Goal: Contribute content

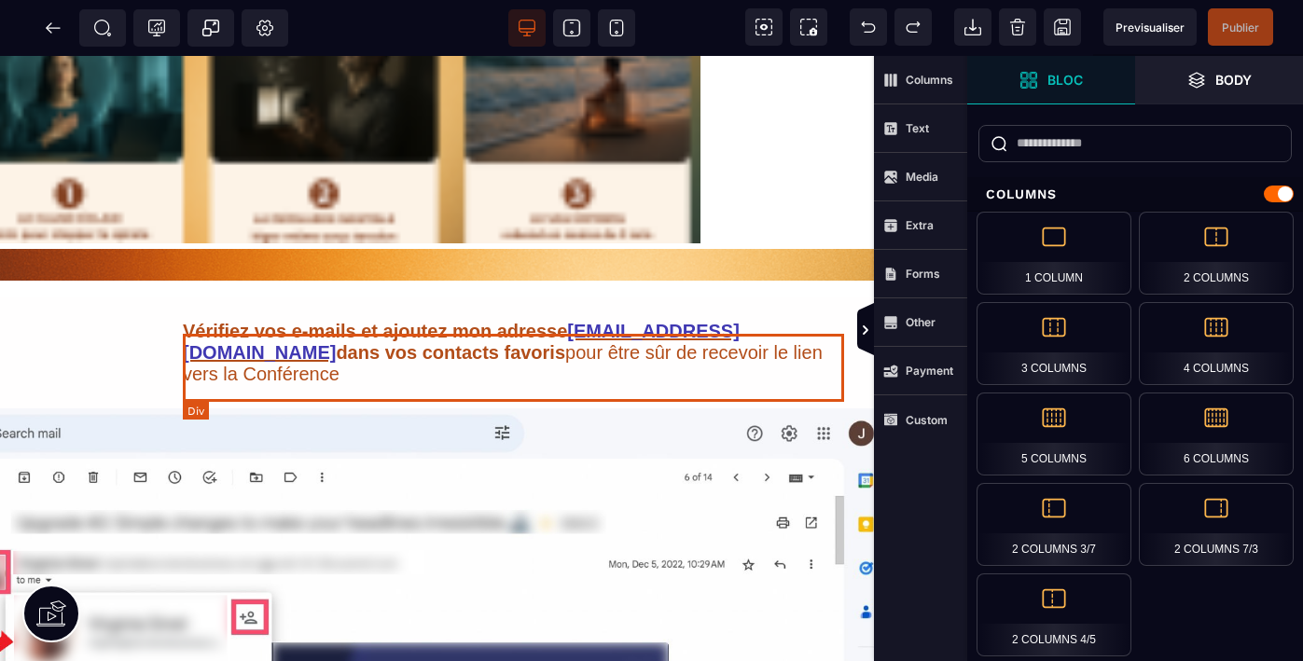
scroll to position [1537, 367]
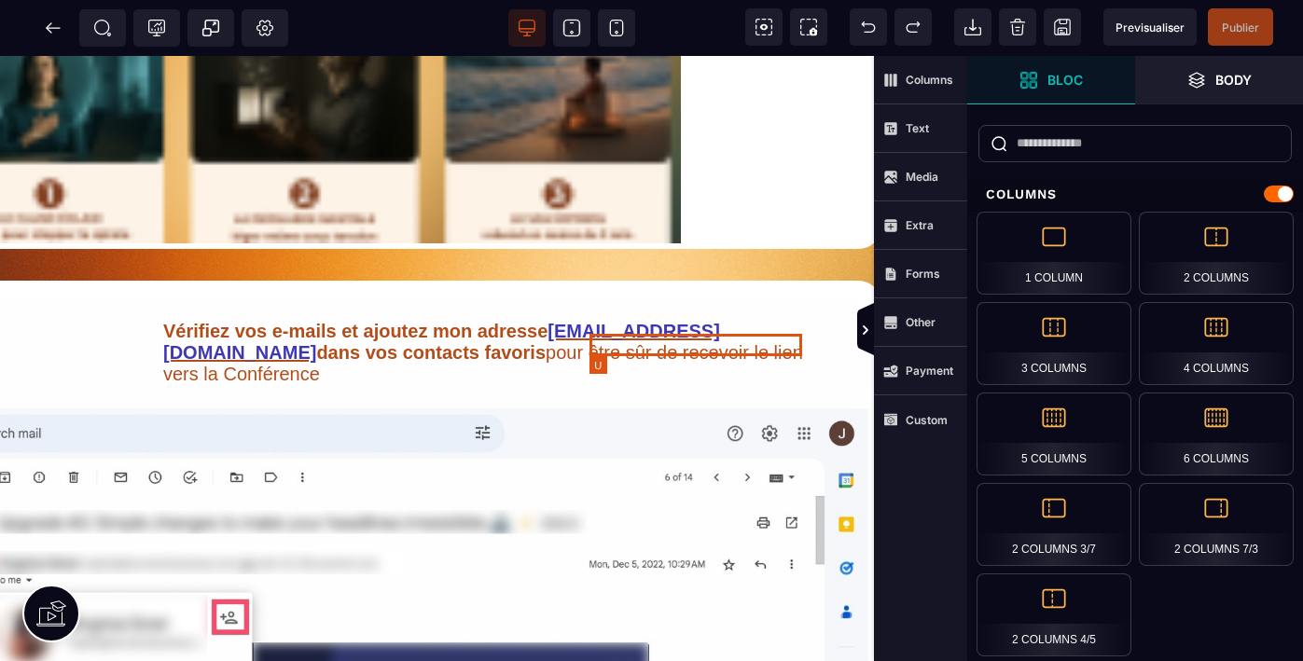
click at [720, 346] on u "[EMAIL_ADDRESS][DOMAIN_NAME]" at bounding box center [441, 342] width 557 height 42
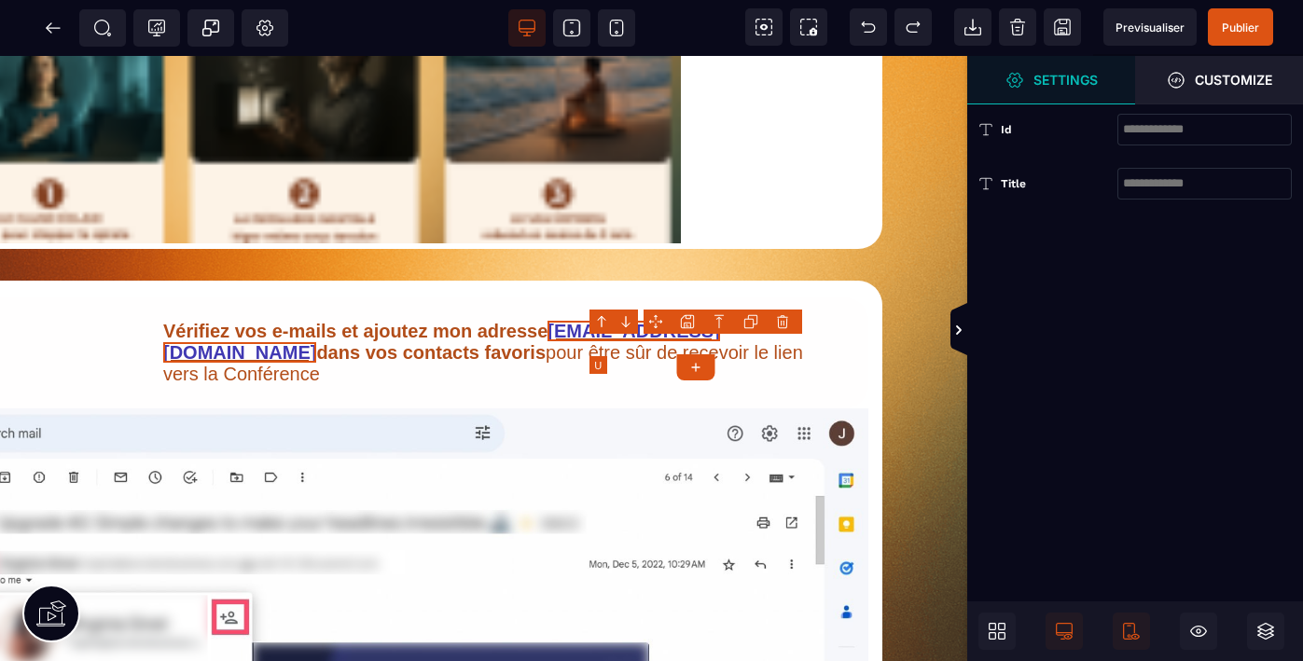
click at [720, 346] on u "[EMAIL_ADDRESS][DOMAIN_NAME]" at bounding box center [441, 342] width 557 height 42
select select "***"
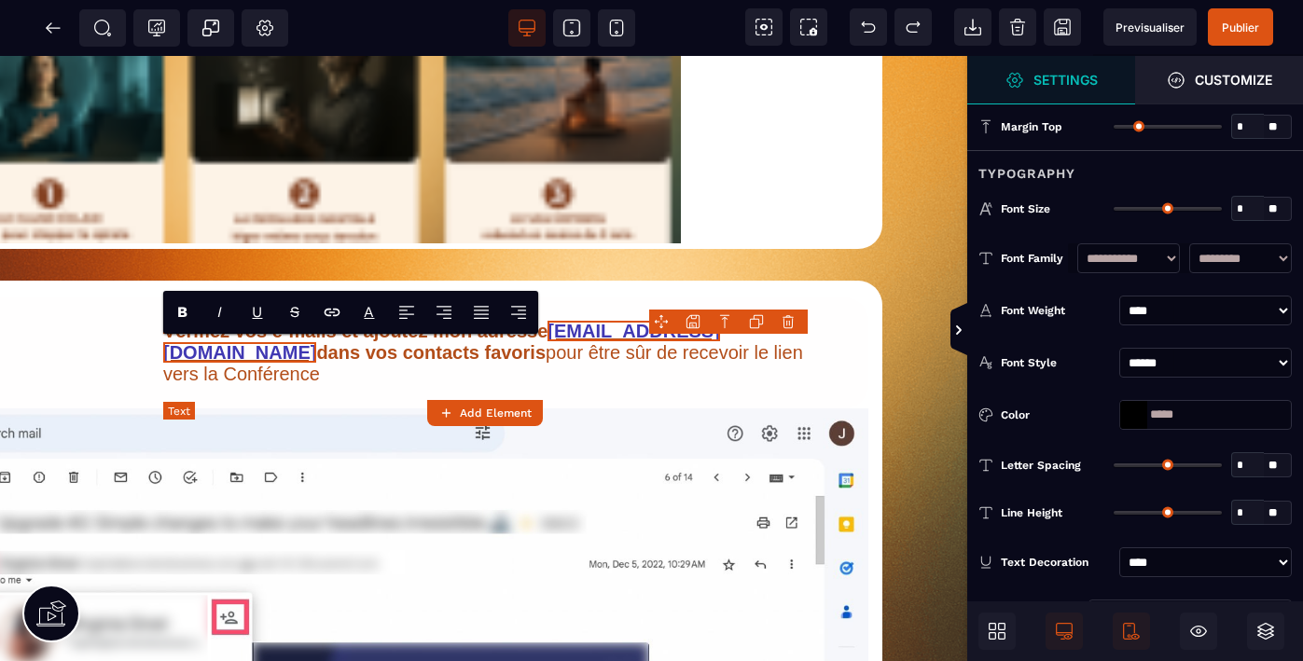
type input "*"
type input "**"
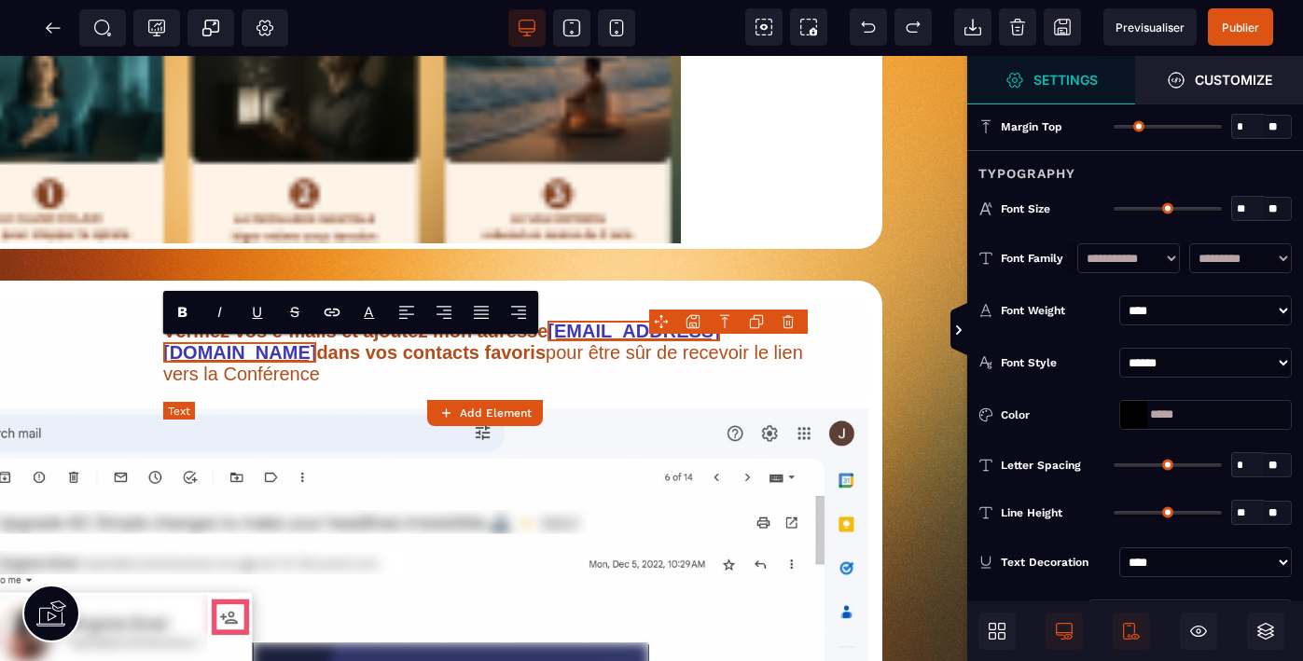
type input "*"
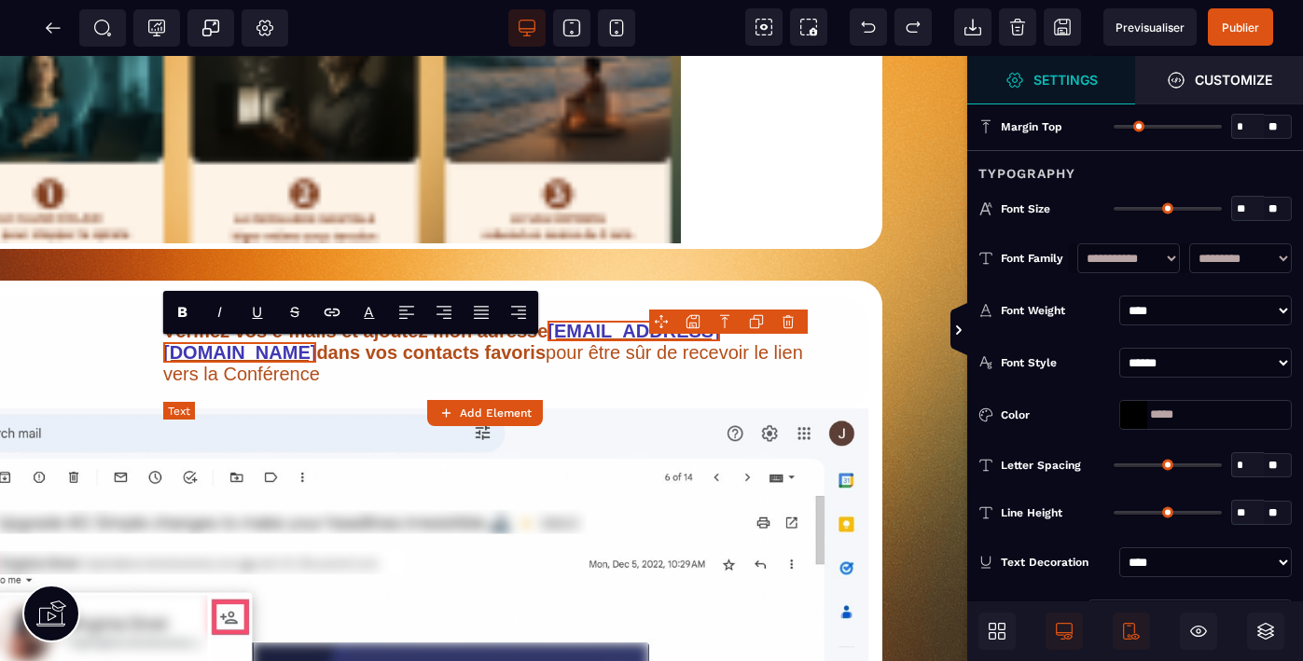
type input "*"
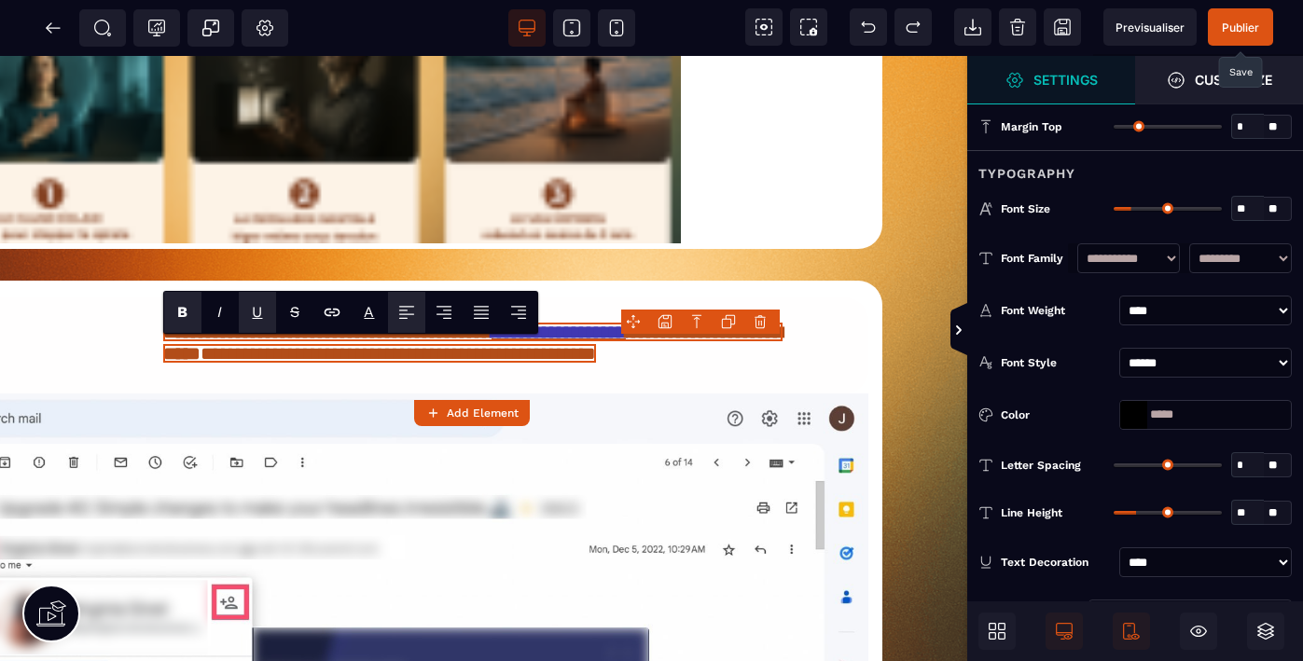
click at [1237, 34] on span "Publier" at bounding box center [1239, 26] width 65 height 37
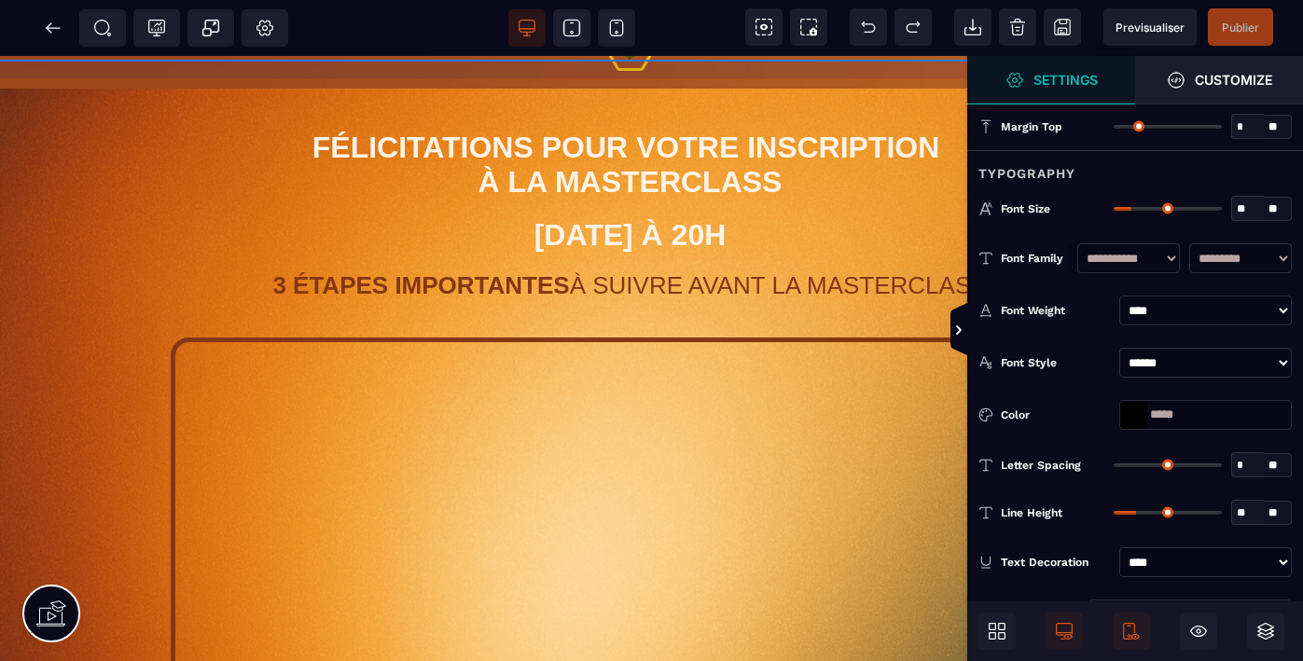
scroll to position [0, 42]
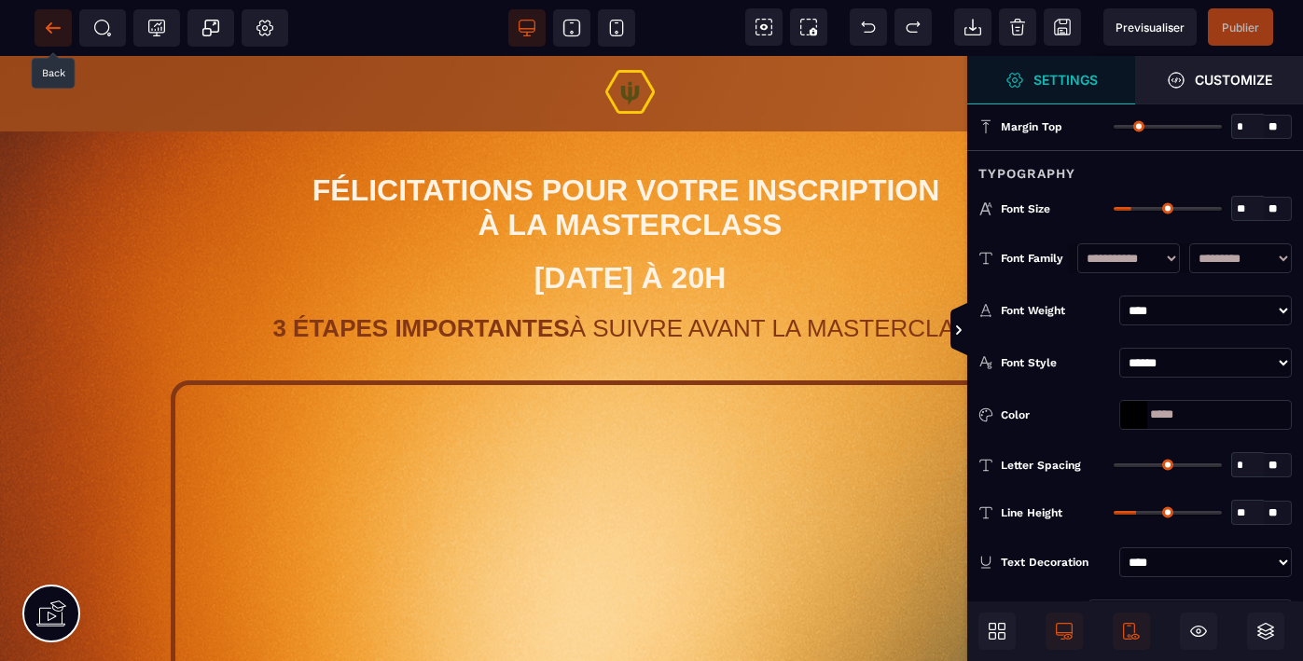
click at [50, 22] on icon at bounding box center [49, 27] width 6 height 10
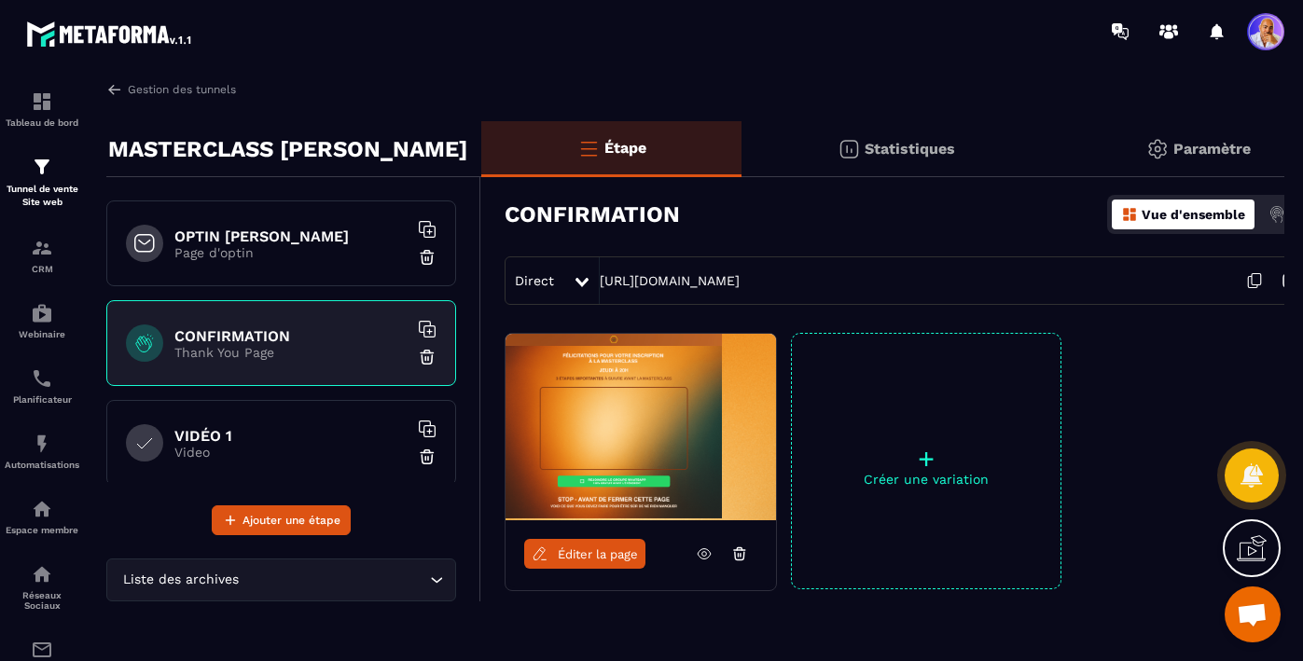
click at [341, 434] on h6 "VIDÉO 1" at bounding box center [290, 436] width 233 height 18
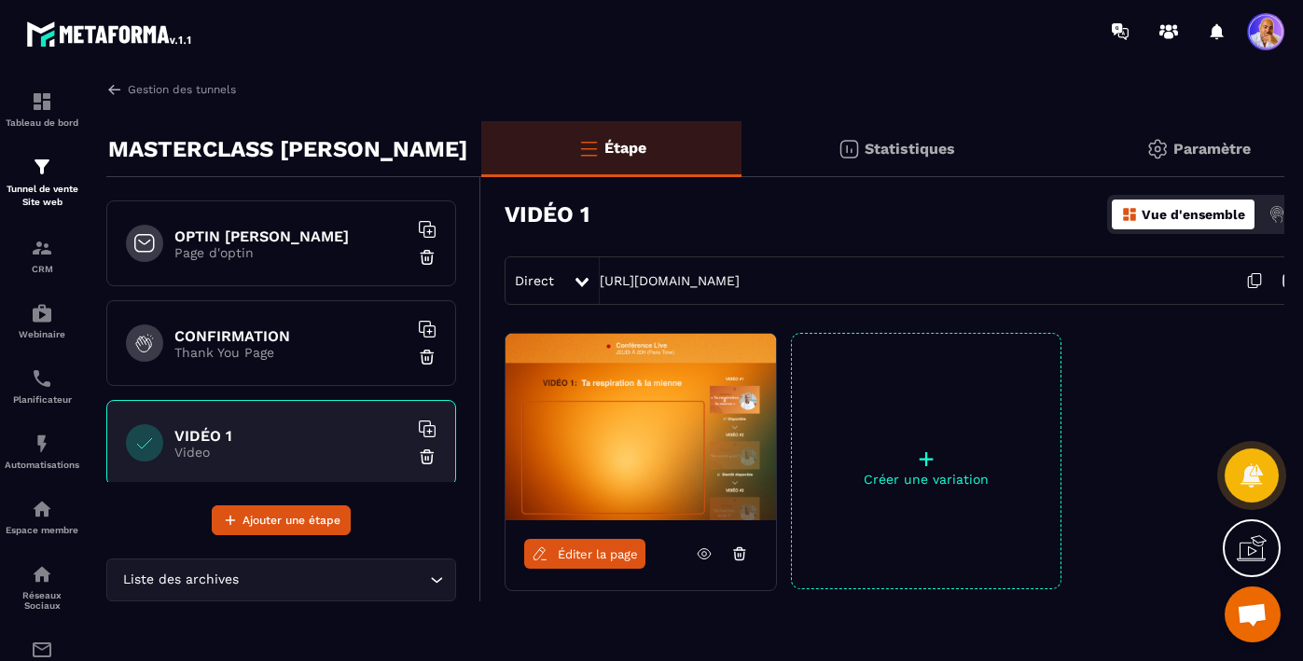
click at [592, 545] on link "Éditer la page" at bounding box center [584, 554] width 121 height 30
